Goal: Obtain resource: Download file/media

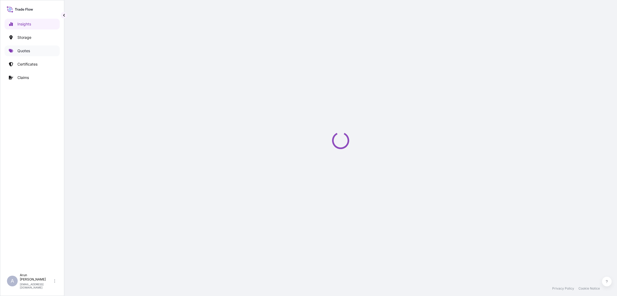
select select "2025"
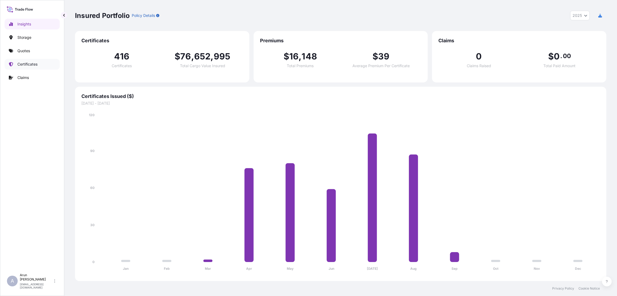
click at [32, 63] on p "Certificates" at bounding box center [27, 64] width 20 height 5
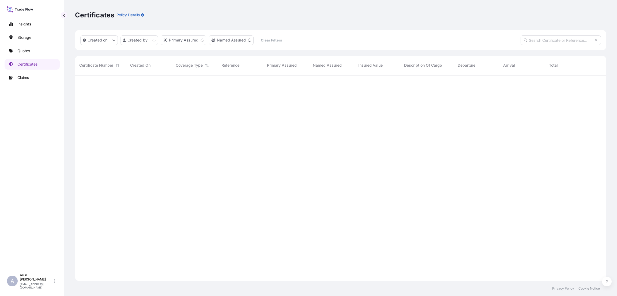
scroll to position [203, 525]
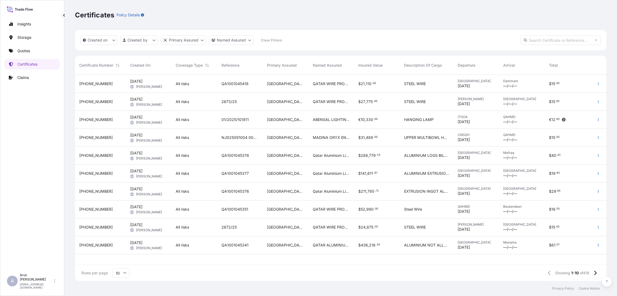
click at [378, 84] on div "$ 21 , 110 . 00" at bounding box center [376, 83] width 37 height 5
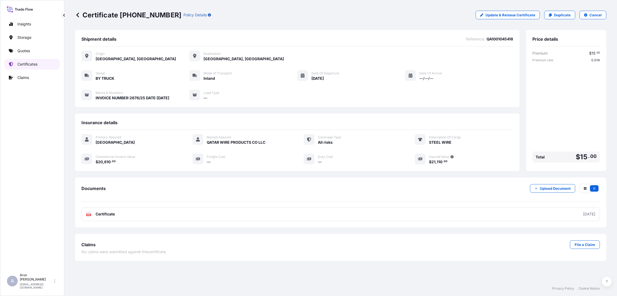
click at [30, 63] on p "Certificates" at bounding box center [27, 64] width 20 height 5
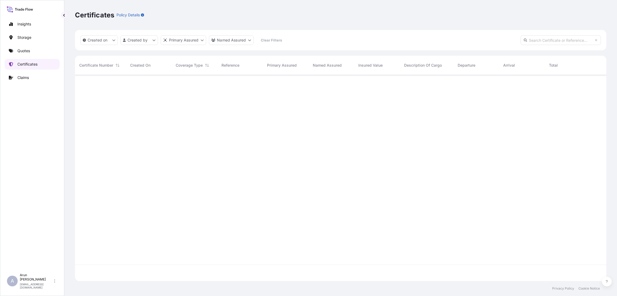
scroll to position [203, 525]
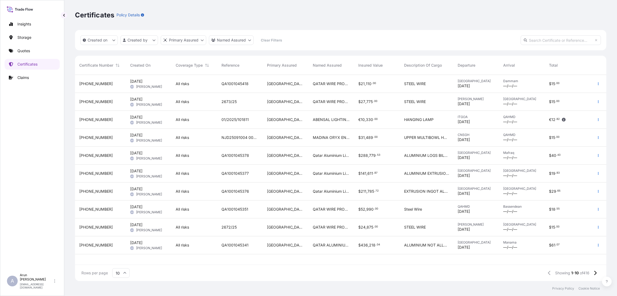
click at [436, 79] on div "STEEL WIRE" at bounding box center [427, 84] width 54 height 18
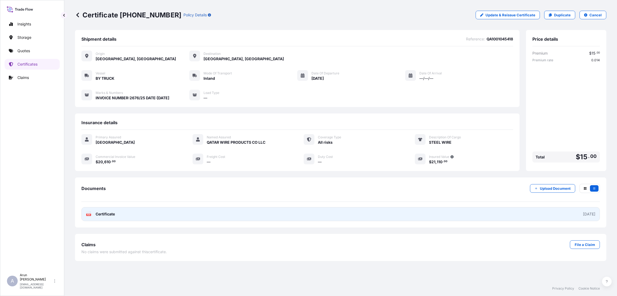
click at [529, 221] on link "PDF Certificate [DATE]" at bounding box center [340, 214] width 519 height 14
